Goal: Answer question/provide support: Answer question/provide support

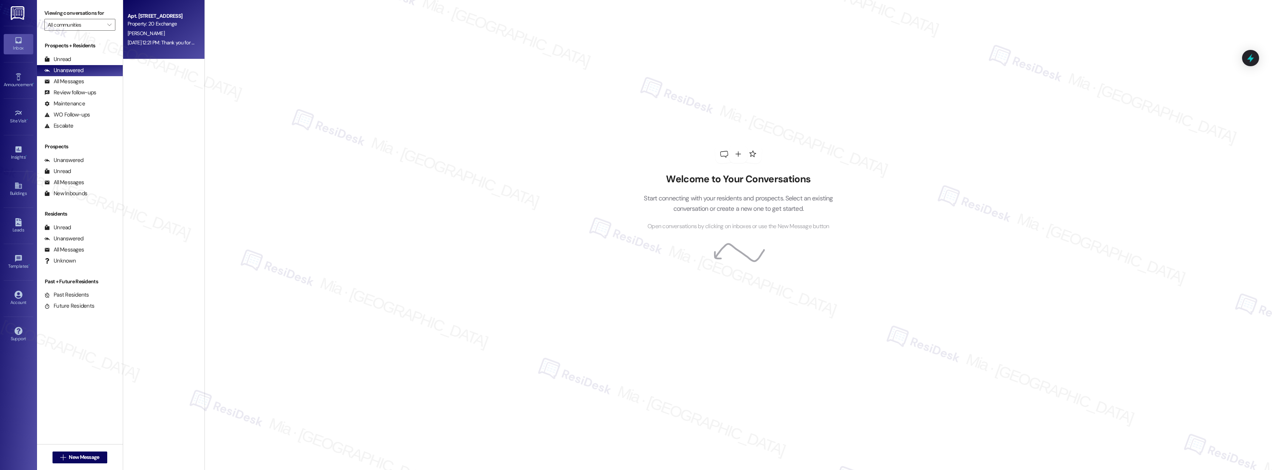
click at [156, 38] on div "Aug 26, 2025 at 12:21 PM: Thank you for contacting our leasing department. A le…" at bounding box center [162, 42] width 70 height 9
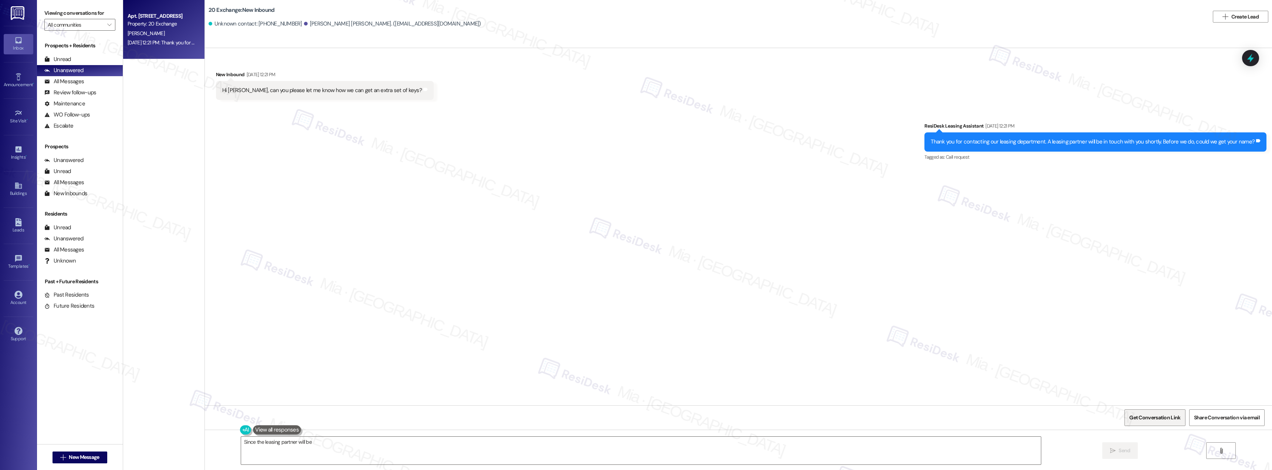
click at [1172, 418] on span "Get Conversation Link" at bounding box center [1155, 418] width 51 height 8
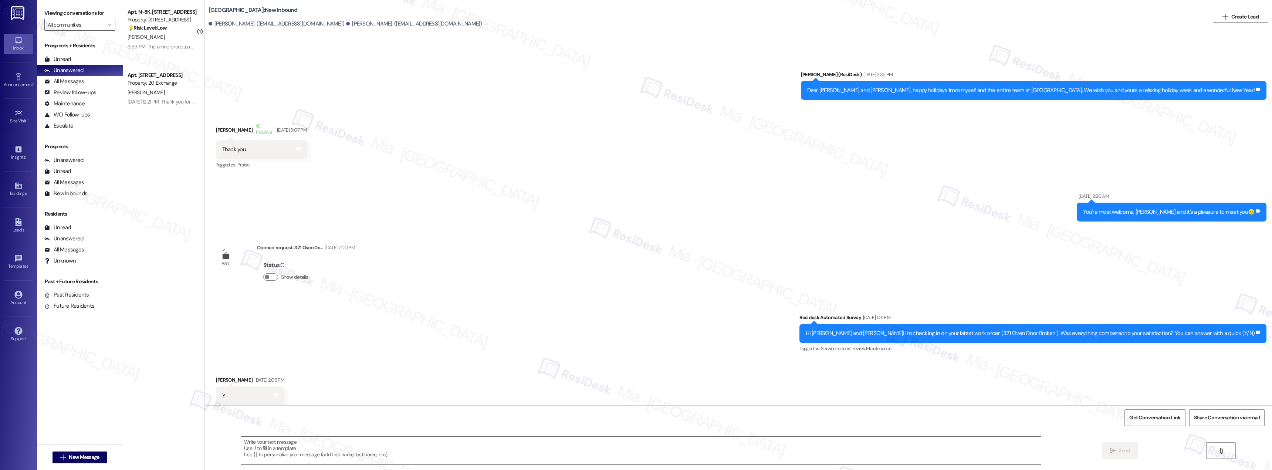
type textarea "Fetching suggested responses. Please feel free to read through the conversation…"
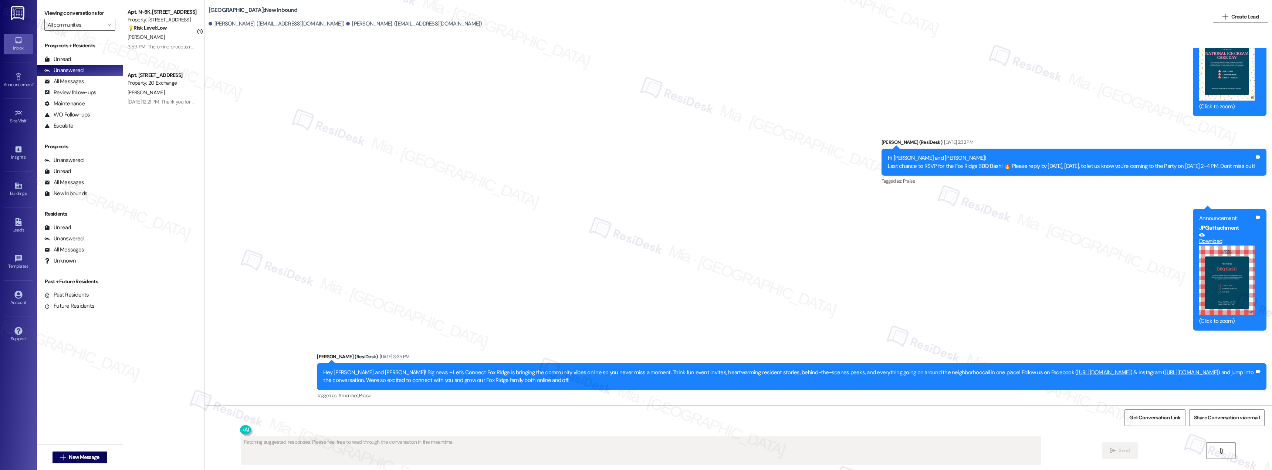
scroll to position [8237, 0]
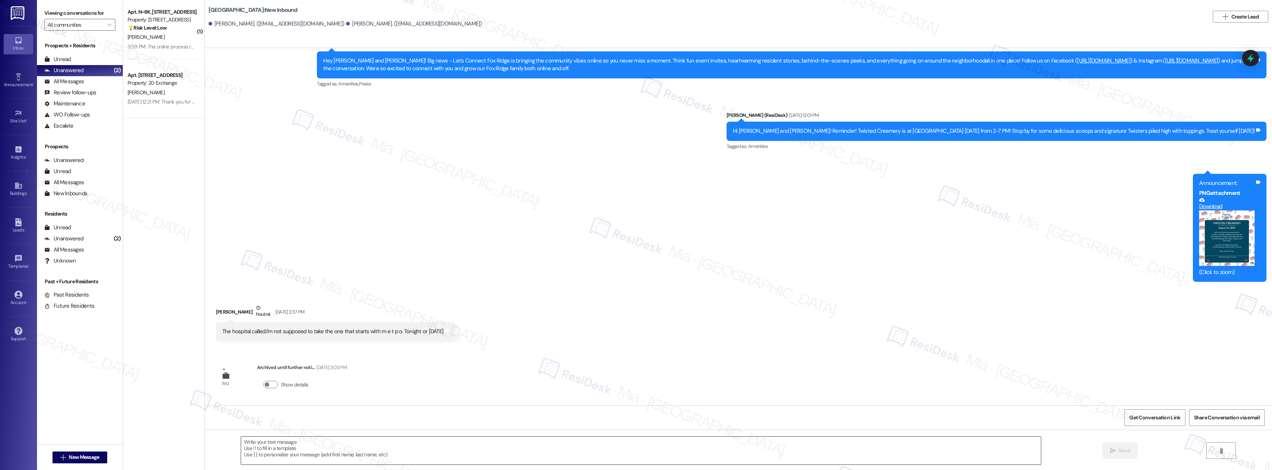
click at [276, 449] on textarea at bounding box center [641, 451] width 800 height 28
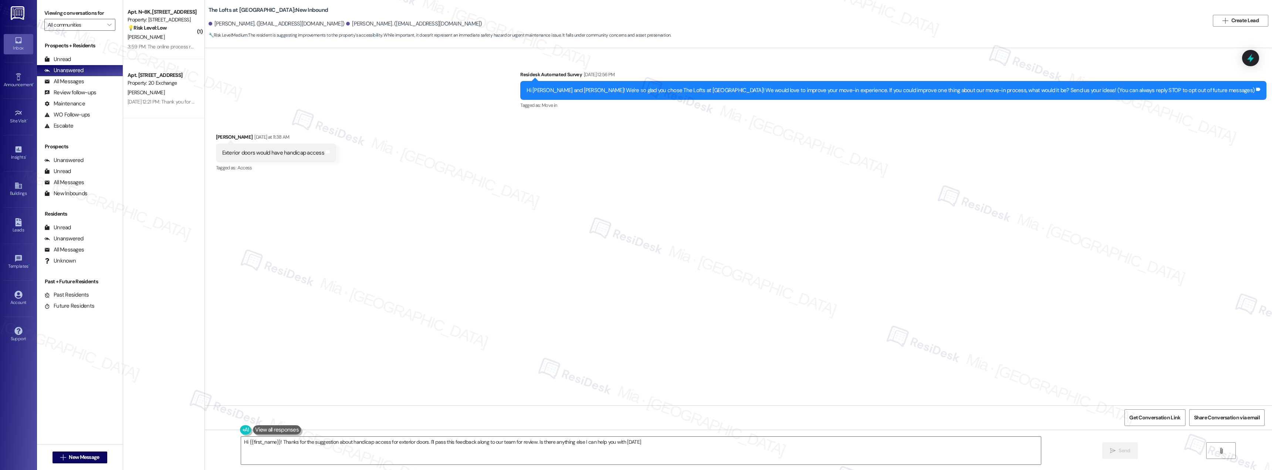
type textarea "Hi {{first_name}}! Thanks for the suggestion about handicap access for exterior…"
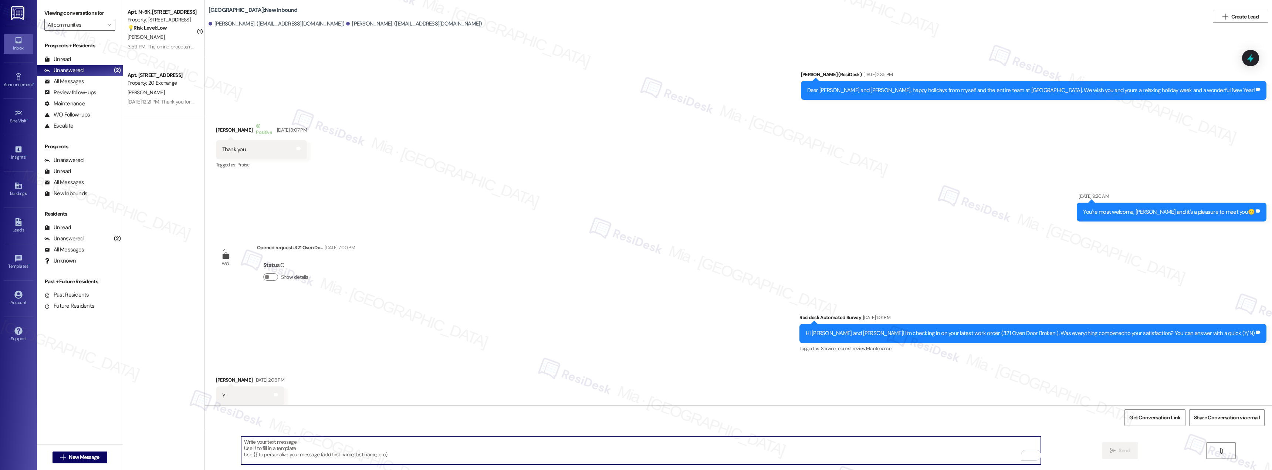
scroll to position [8237, 0]
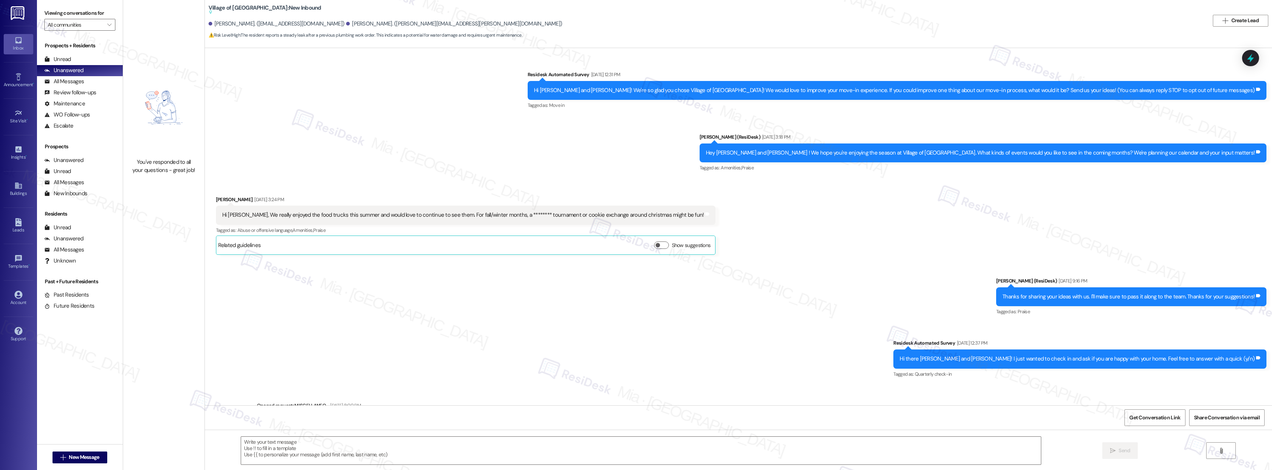
scroll to position [3787, 0]
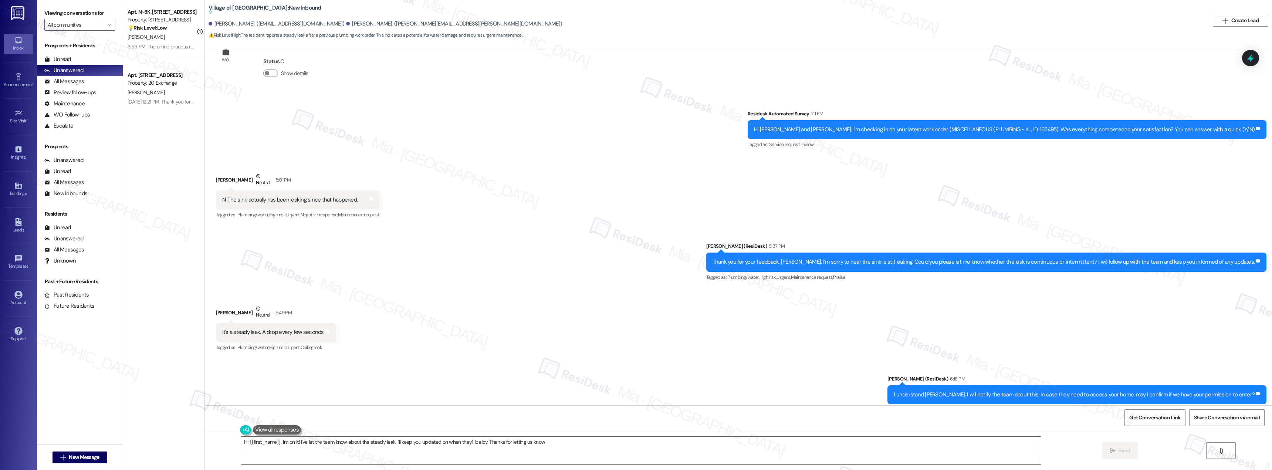
type textarea "Hi {{first_name}}, I'm on it! I've let the team know about the steady leak. I'l…"
click at [1254, 57] on icon at bounding box center [1251, 58] width 13 height 13
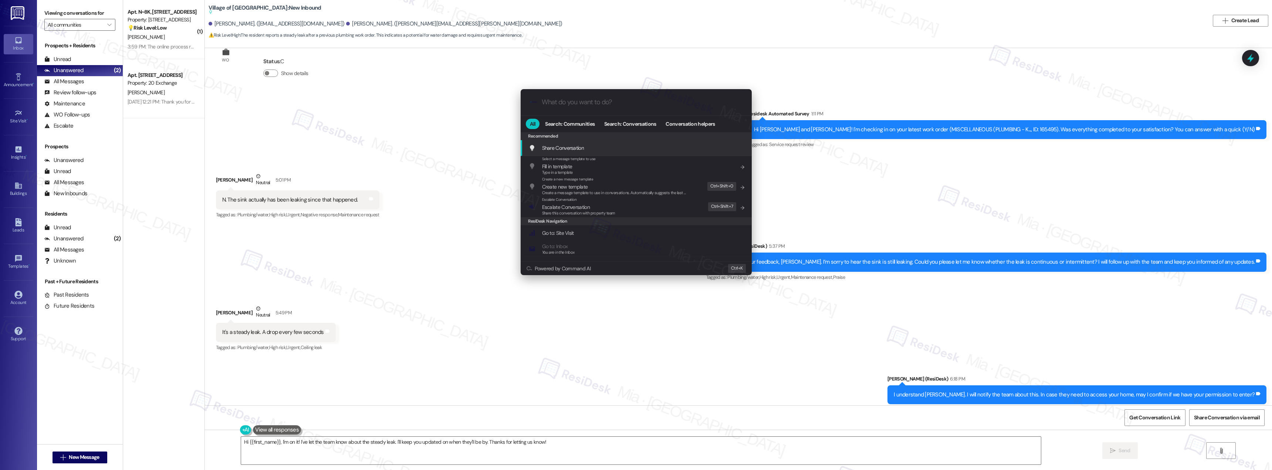
click at [568, 104] on input "What do you want to do?" at bounding box center [642, 102] width 201 height 8
type input "sla"
click at [573, 146] on span "SLA" at bounding box center [575, 148] width 8 height 7
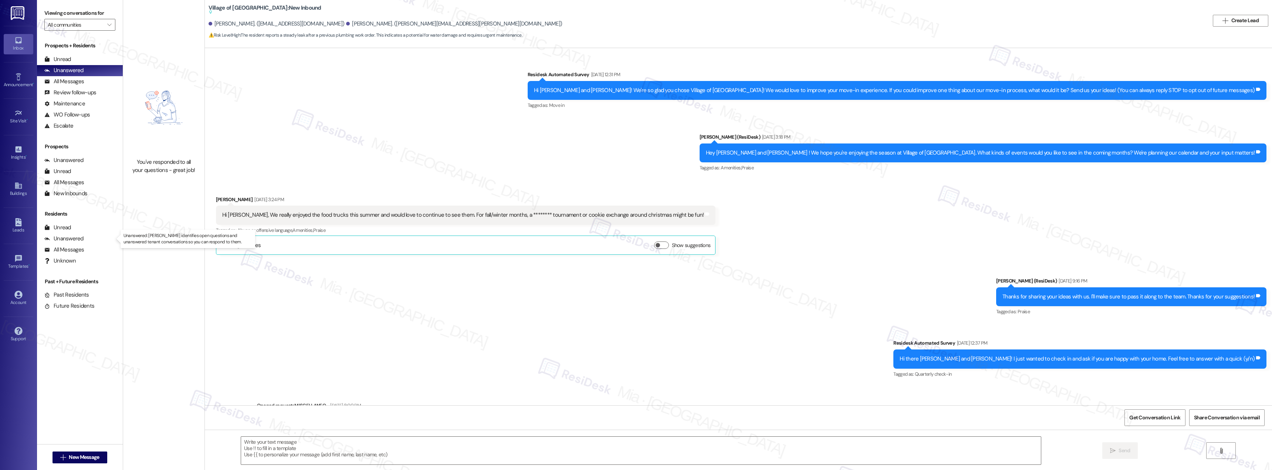
scroll to position [3787, 0]
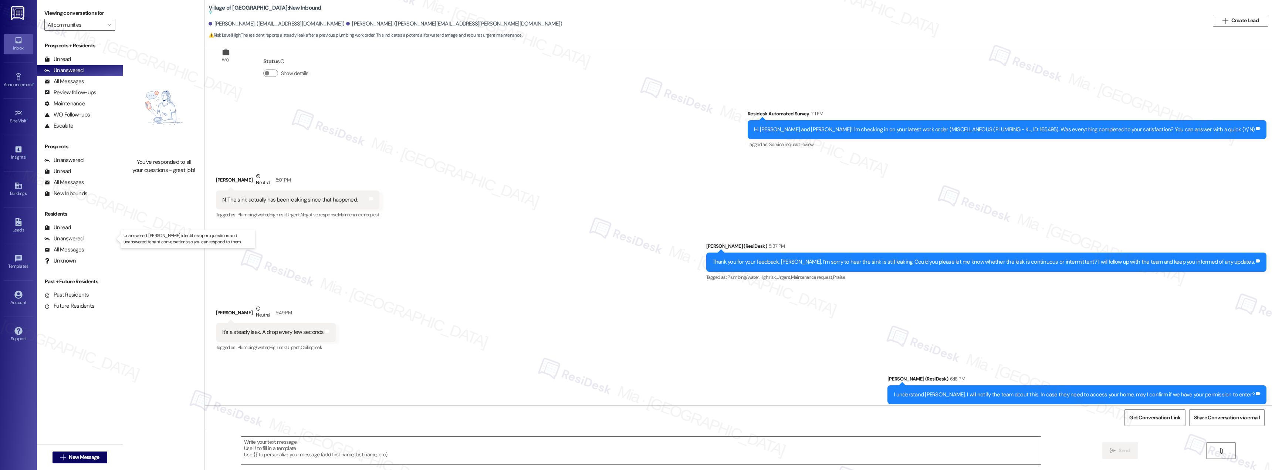
type textarea "Fetching suggested responses. Please feel free to read through the conversation…"
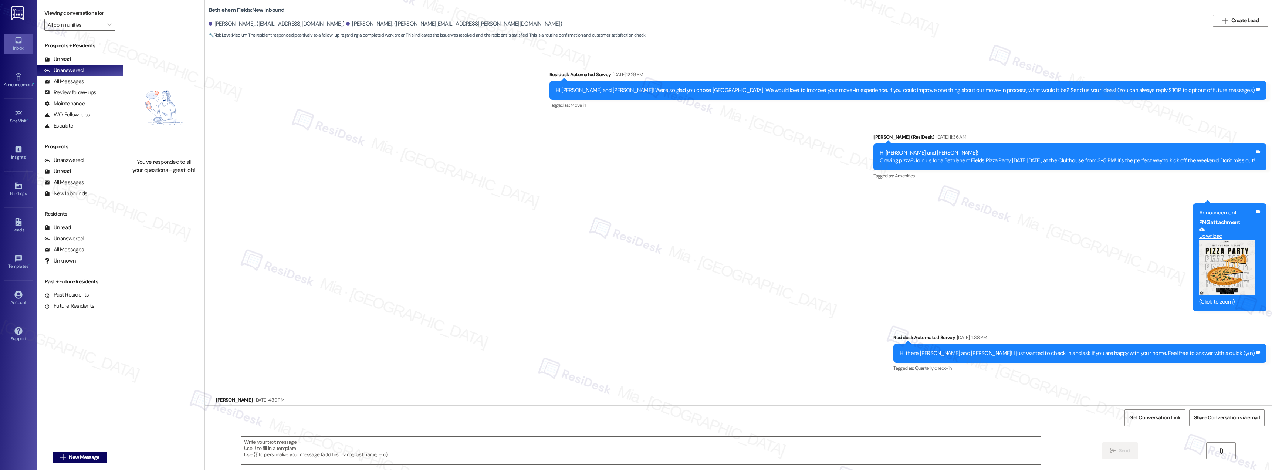
scroll to position [621, 0]
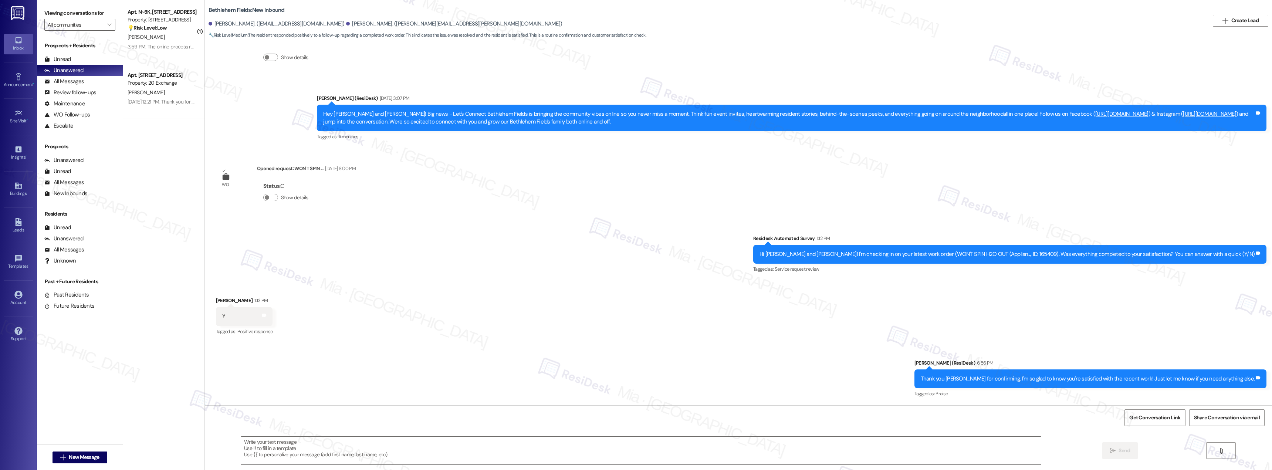
type textarea "Fetching suggested responses. Please feel free to read through the conversation…"
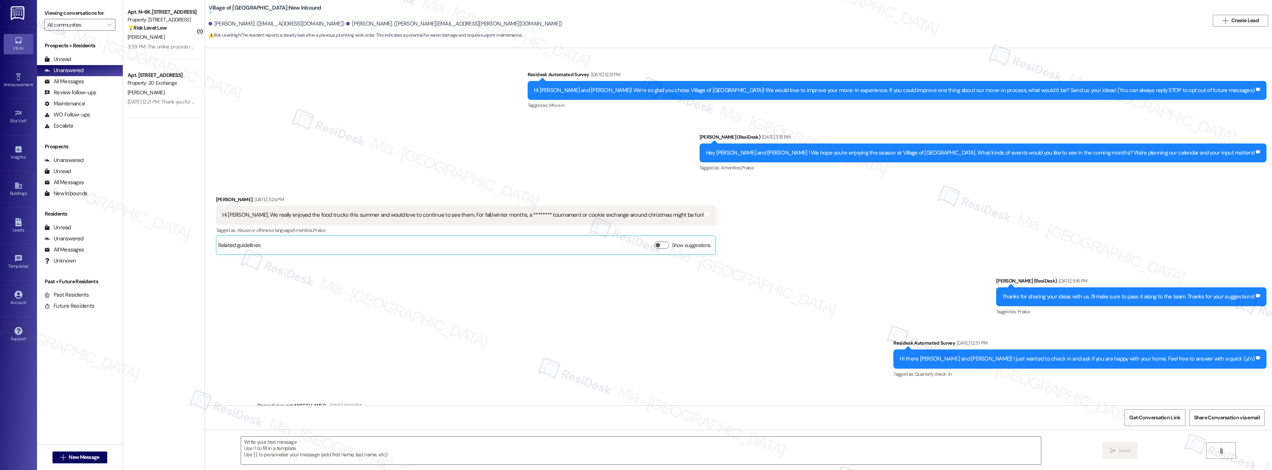
scroll to position [3787, 0]
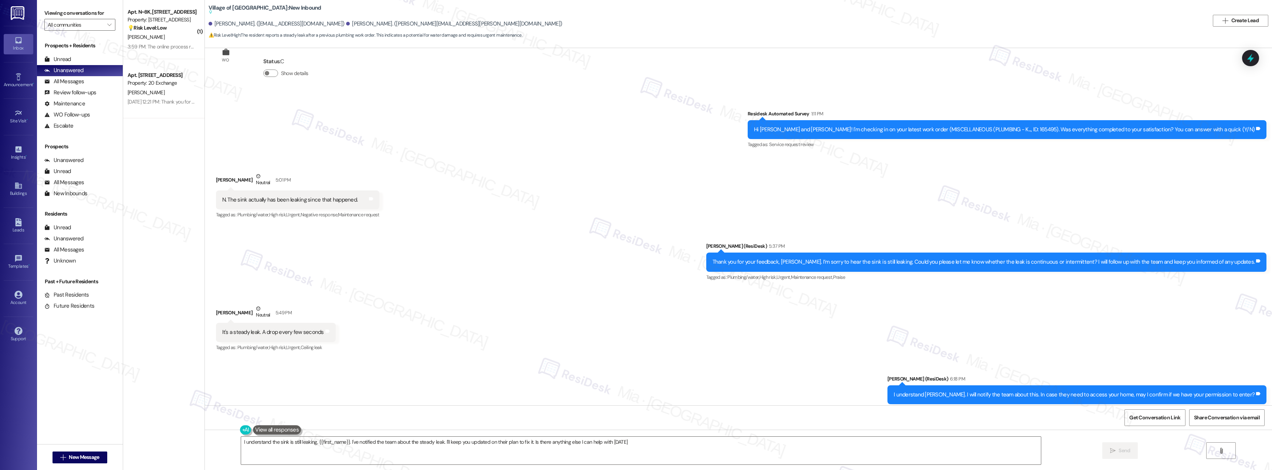
type textarea "I understand the sink is still leaking, {{first_name}}. I've notified the team …"
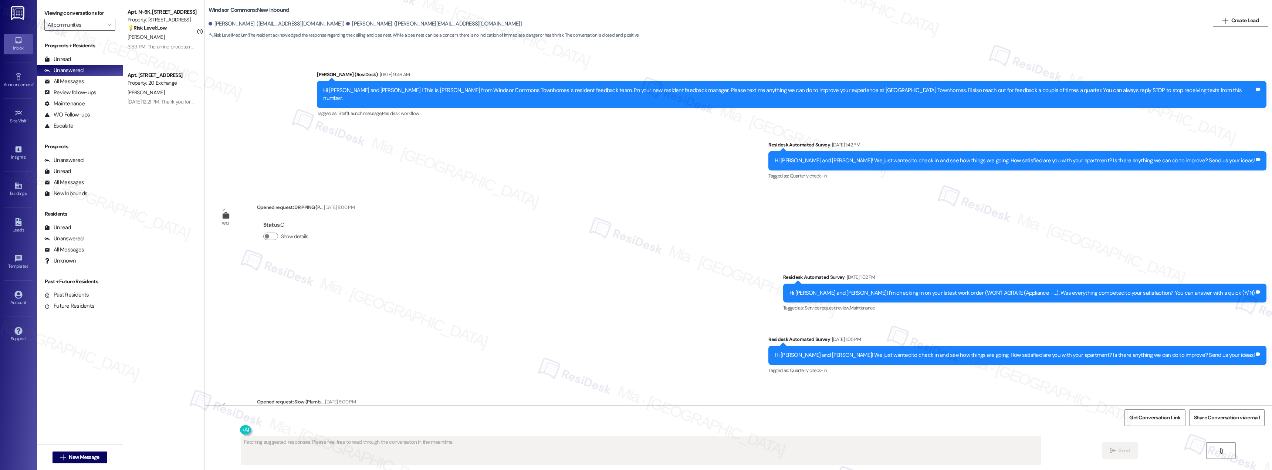
scroll to position [6174, 0]
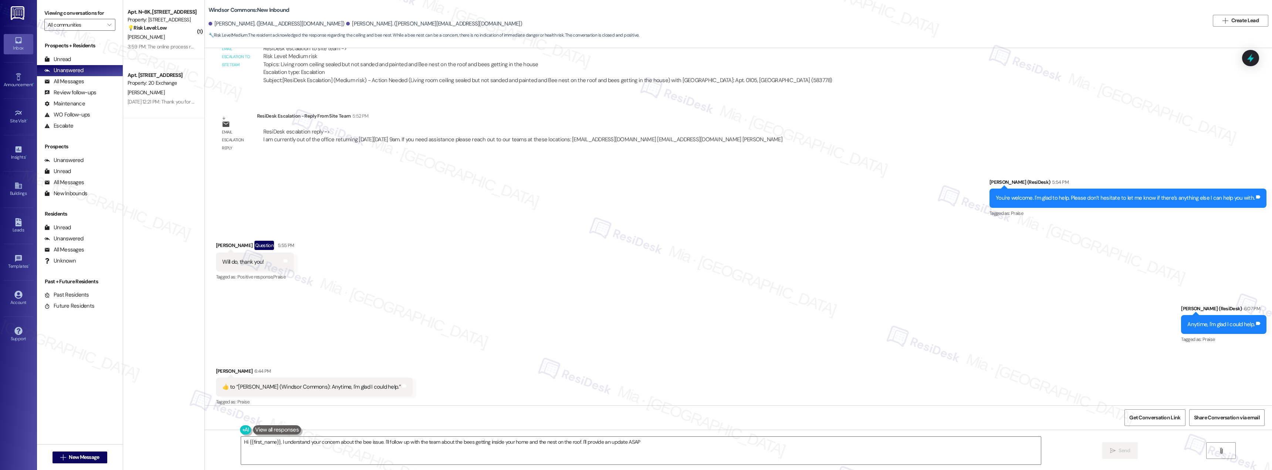
type textarea "Hi {{first_name}}, I understand your concern about the bee issue. I'll follow u…"
